Goal: Task Accomplishment & Management: Manage account settings

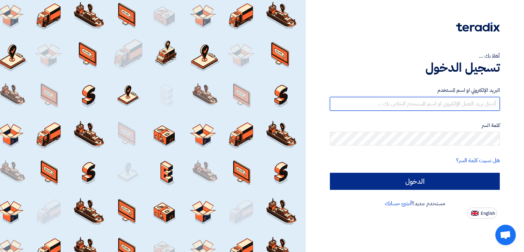
type input "[EMAIL_ADDRESS][DOMAIN_NAME]"
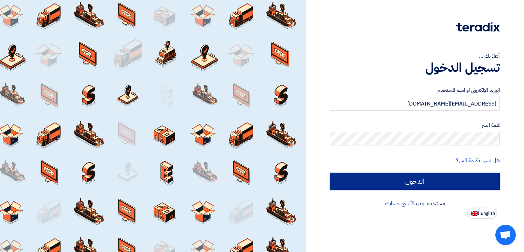
click at [391, 179] on input "الدخول" at bounding box center [415, 181] width 170 height 17
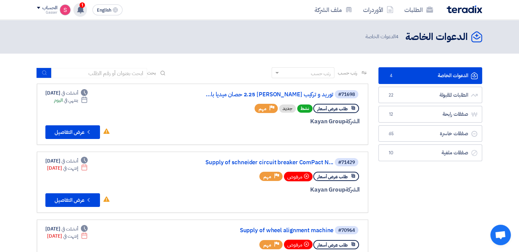
click at [83, 7] on span "1" at bounding box center [81, 4] width 5 height 5
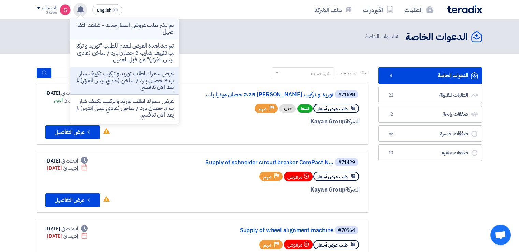
click at [130, 29] on p "تم نشر طلب عروض أسعار جديد - شاهد التفاصيل" at bounding box center [125, 29] width 98 height 14
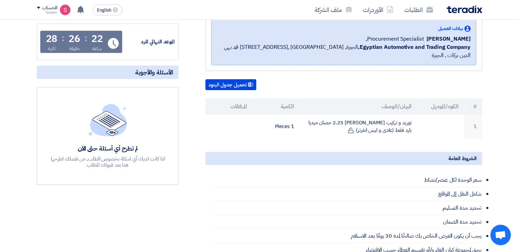
scroll to position [114, 0]
click at [411, 9] on link "الطلبات" at bounding box center [419, 10] width 40 height 16
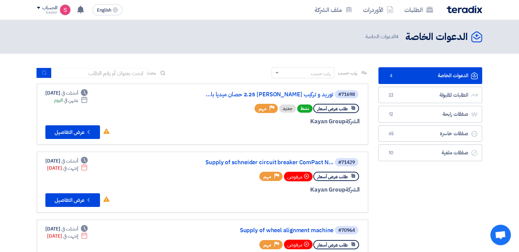
click at [414, 76] on link "الدعوات الخاصة الدعوات الخاصة 4" at bounding box center [430, 75] width 104 height 17
click at [418, 77] on link "الدعوات الخاصة الدعوات الخاصة 4" at bounding box center [430, 75] width 104 height 17
click at [285, 92] on link "توريد و تركيب [PERSON_NAME] 2.25 حصان ميديا با..." at bounding box center [265, 94] width 136 height 6
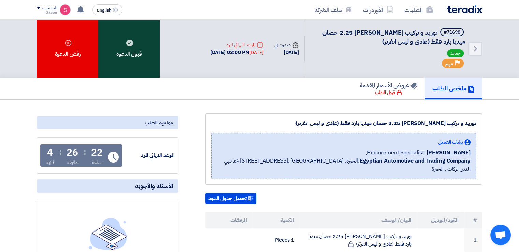
click at [148, 47] on div "قبول الدعوه" at bounding box center [128, 49] width 61 height 58
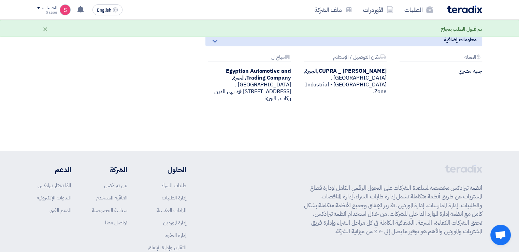
scroll to position [402, 0]
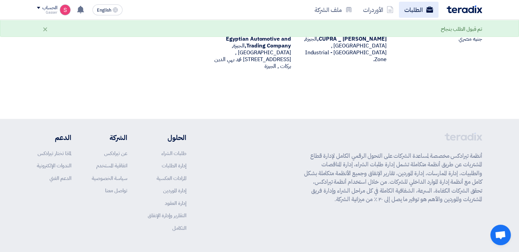
click at [419, 12] on link "الطلبات" at bounding box center [419, 10] width 40 height 16
